Goal: Task Accomplishment & Management: Manage account settings

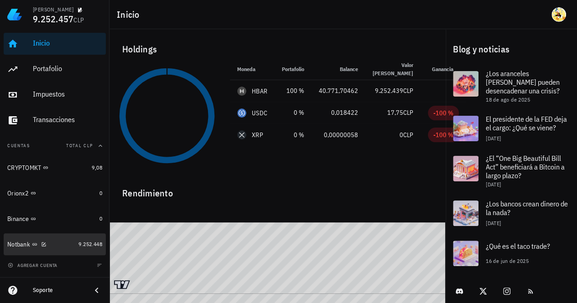
click at [57, 242] on div "Notbank" at bounding box center [40, 244] width 67 height 9
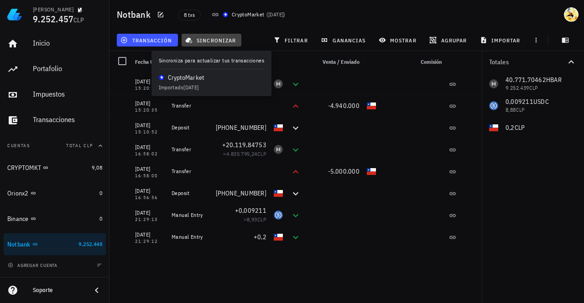
click at [212, 39] on span "sincronizar" at bounding box center [211, 39] width 49 height 7
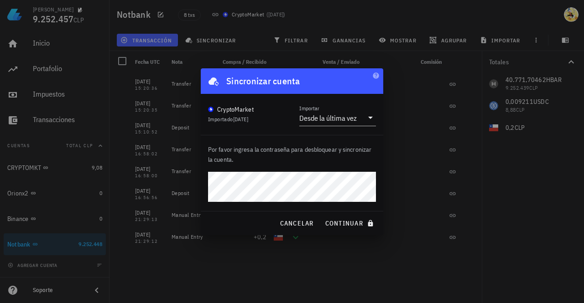
click at [321, 215] on button "continuar" at bounding box center [350, 223] width 58 height 16
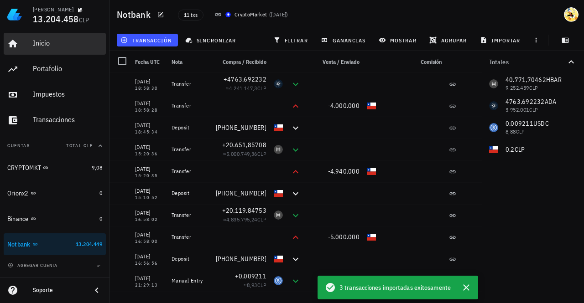
click at [36, 45] on div "Inicio" at bounding box center [67, 43] width 69 height 9
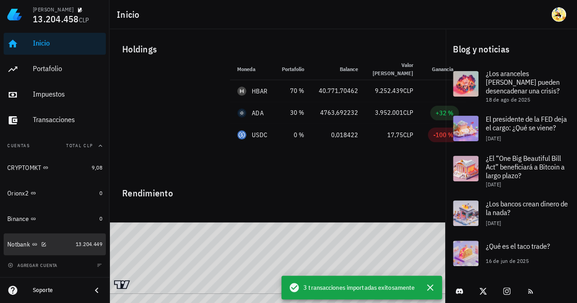
click at [58, 248] on div "Notbank" at bounding box center [39, 244] width 65 height 9
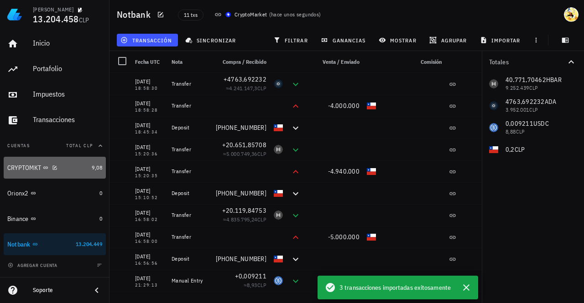
click at [79, 172] on div "CRYPTOMKT" at bounding box center [47, 168] width 81 height 20
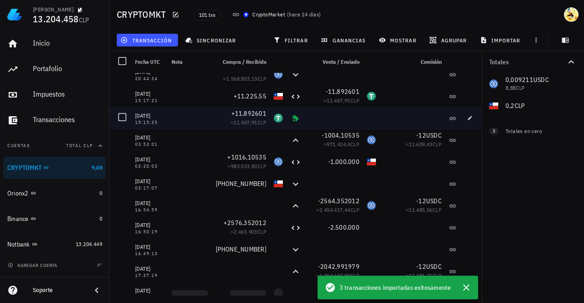
scroll to position [137, 0]
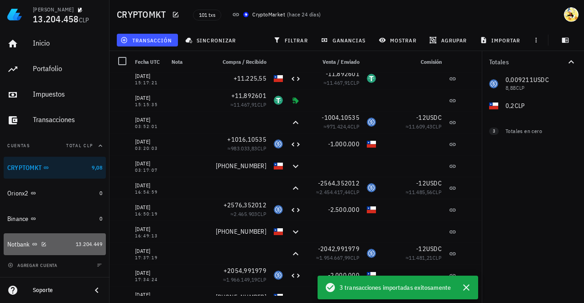
click at [57, 246] on div "Notbank" at bounding box center [39, 244] width 65 height 9
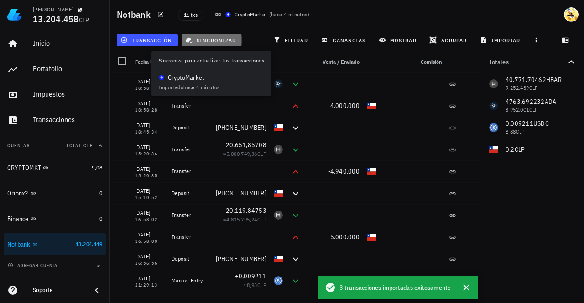
click at [204, 38] on span "sincronizar" at bounding box center [211, 39] width 49 height 7
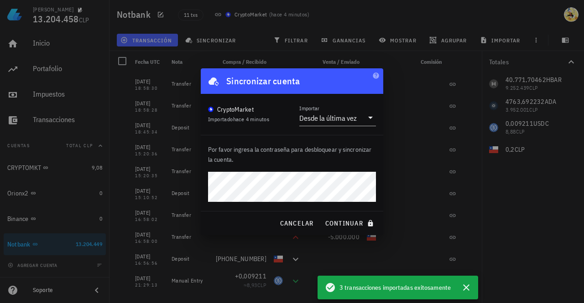
click at [321, 215] on button "continuar" at bounding box center [350, 223] width 58 height 16
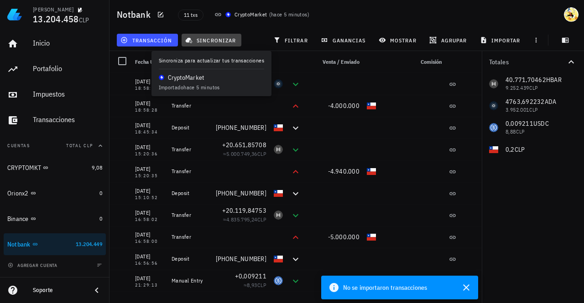
click at [207, 40] on span "sincronizar" at bounding box center [211, 39] width 49 height 7
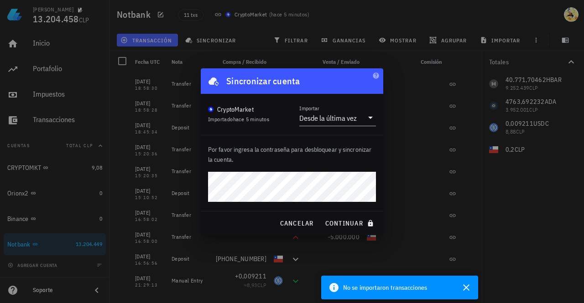
click at [321, 215] on button "continuar" at bounding box center [350, 223] width 58 height 16
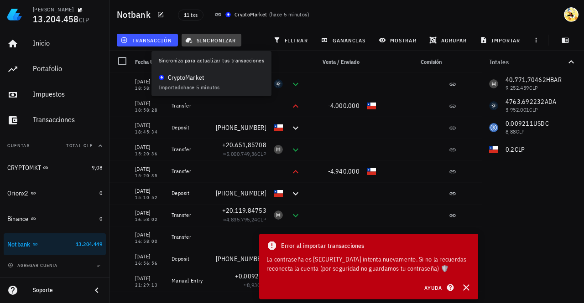
click at [211, 39] on span "sincronizar" at bounding box center [211, 39] width 49 height 7
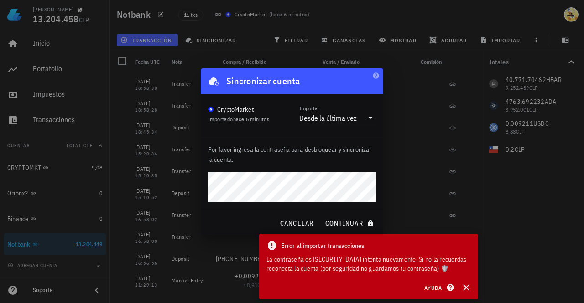
click at [321, 215] on button "continuar" at bounding box center [350, 223] width 58 height 16
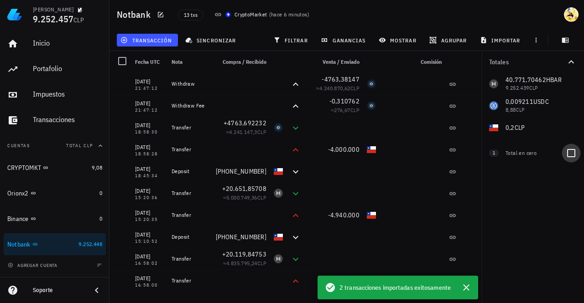
click at [569, 154] on div at bounding box center [570, 152] width 15 height 15
click at [568, 176] on div at bounding box center [570, 174] width 15 height 15
checkbox input "false"
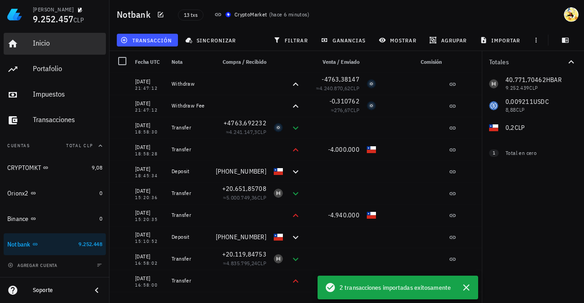
click at [47, 44] on div "Inicio" at bounding box center [67, 43] width 69 height 9
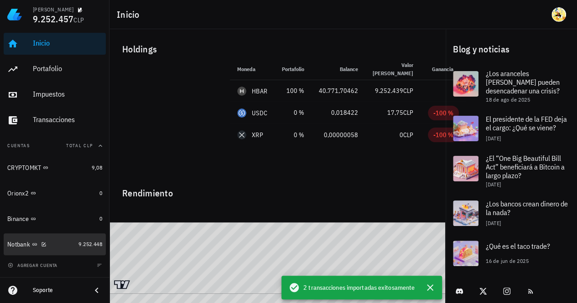
click at [65, 245] on div "Notbank" at bounding box center [40, 244] width 67 height 9
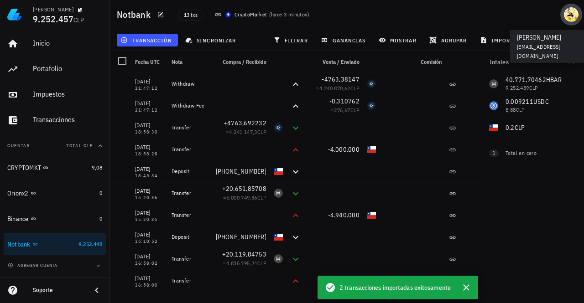
click at [573, 16] on div "avatar" at bounding box center [570, 14] width 15 height 15
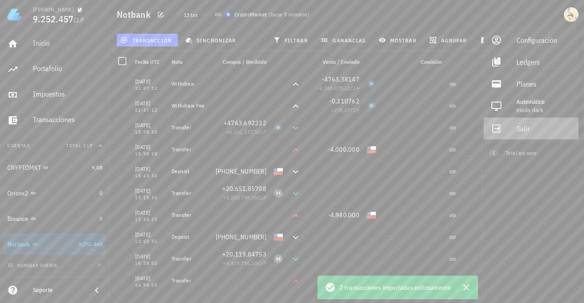
click at [518, 129] on div "Salir" at bounding box center [543, 128] width 55 height 18
